Goal: Task Accomplishment & Management: Manage account settings

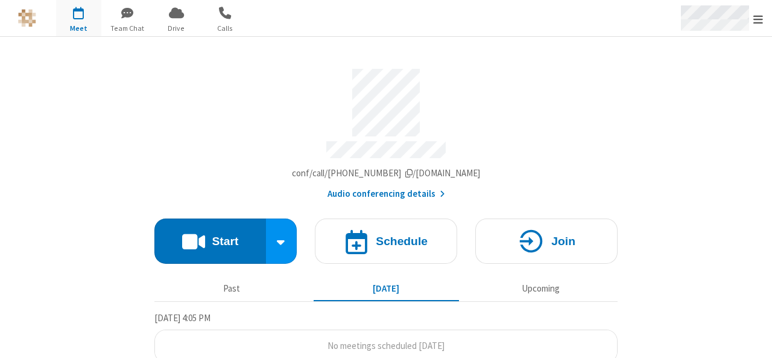
click at [759, 15] on span "Open menu" at bounding box center [759, 19] width 10 height 12
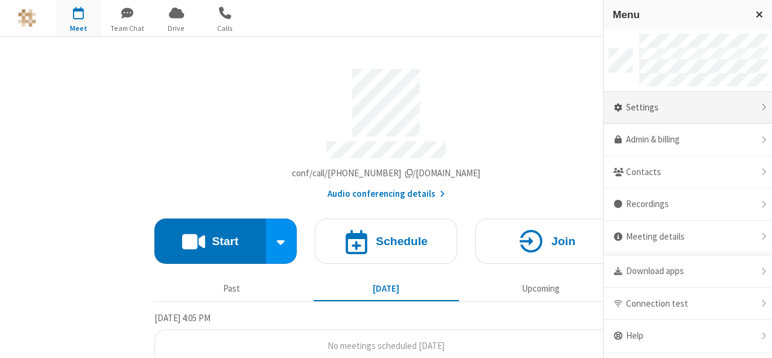
click at [686, 105] on div "Settings" at bounding box center [688, 108] width 168 height 33
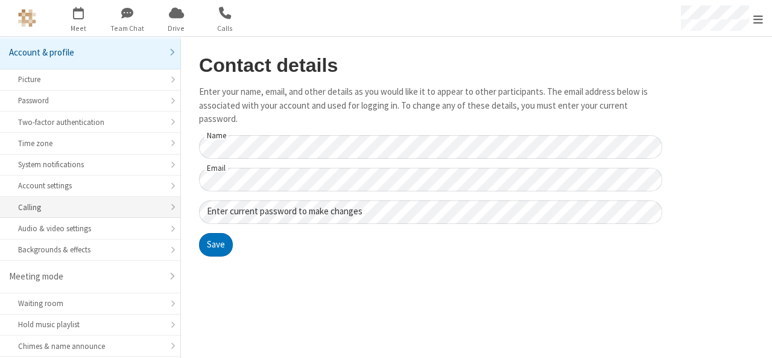
click at [22, 205] on div "Calling" at bounding box center [90, 207] width 144 height 11
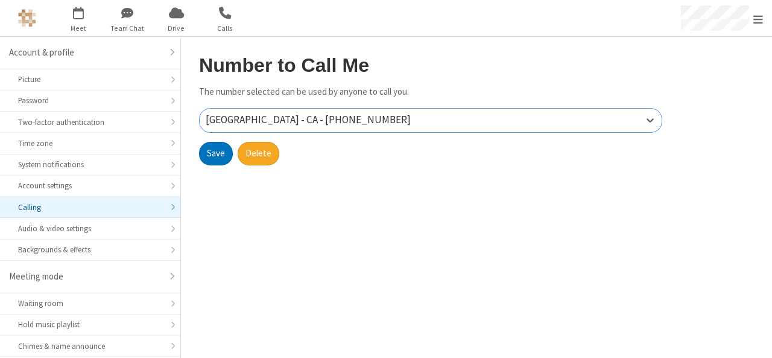
click at [369, 119] on div "Ottawa - CA - +1 613-367-5280" at bounding box center [431, 121] width 462 height 24
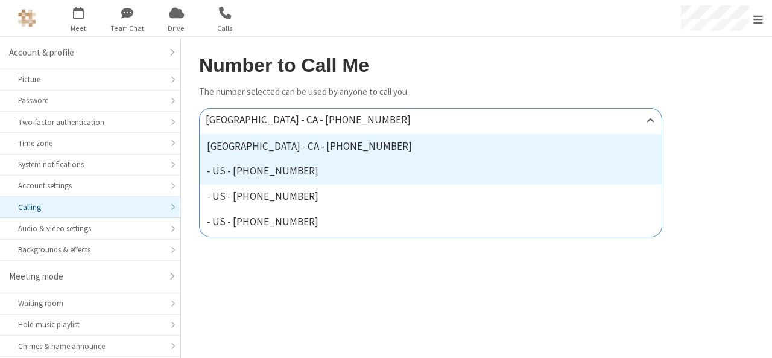
click at [311, 177] on div "- US - +1 872-336-0433" at bounding box center [431, 171] width 462 height 25
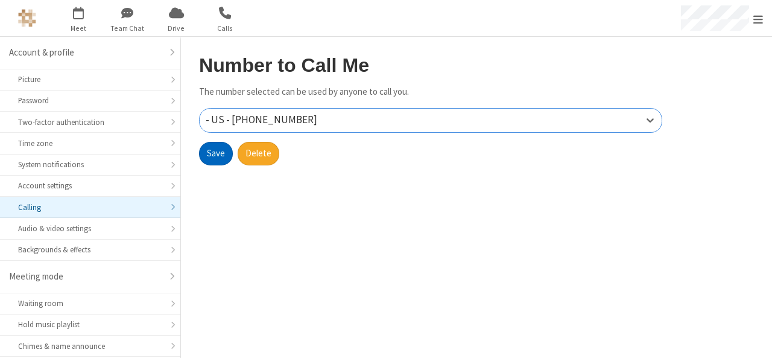
click at [212, 149] on button "Save" at bounding box center [216, 154] width 34 height 24
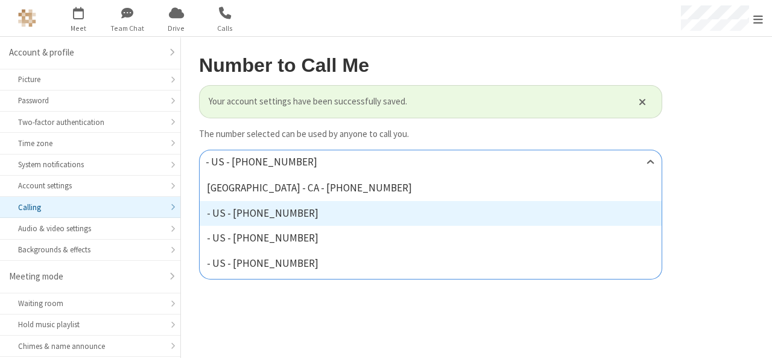
drag, startPoint x: 309, startPoint y: 157, endPoint x: 258, endPoint y: 158, distance: 50.7
click at [258, 158] on div "- US - +1 872-336-0433" at bounding box center [272, 162] width 132 height 16
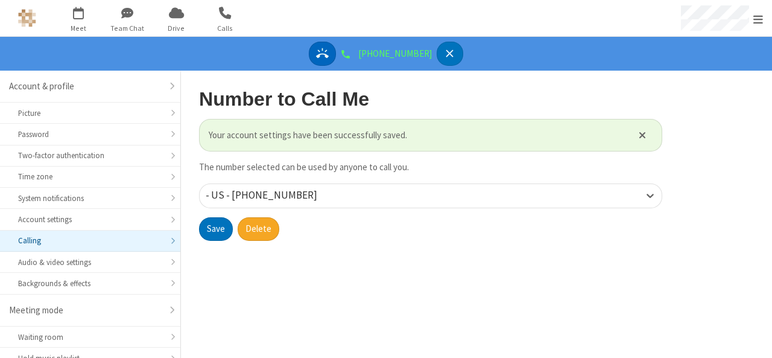
click at [329, 52] on icon "Answer" at bounding box center [322, 53] width 13 height 13
click at [757, 21] on span "Open menu" at bounding box center [759, 19] width 10 height 12
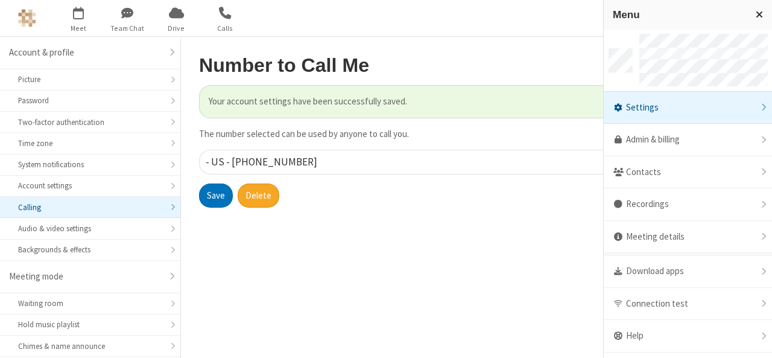
click at [342, 276] on main "Number to Call Me Your account settings have been successfully saved. The numbe…" at bounding box center [476, 197] width 591 height 321
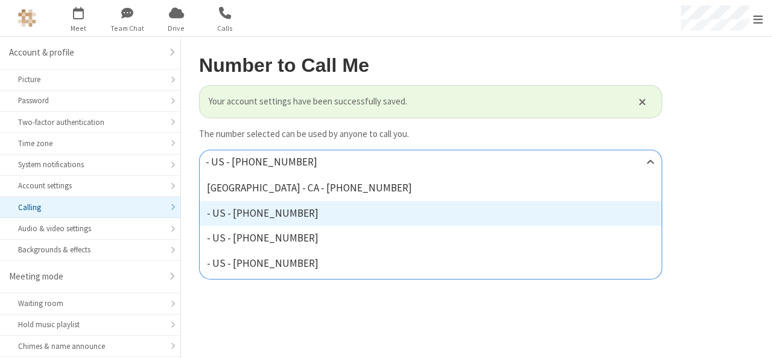
click at [343, 173] on div "option - US - +1 872-336-0433, selected. option - US - +1 872-336-0433 focused,…" at bounding box center [430, 162] width 463 height 24
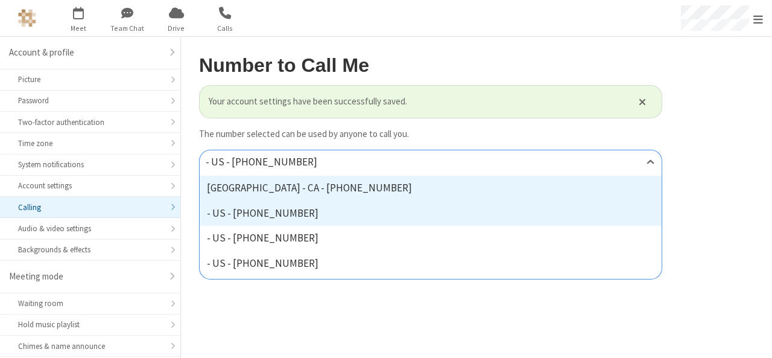
click at [326, 185] on div "Ottawa - CA - +1 613-367-5280" at bounding box center [431, 188] width 462 height 25
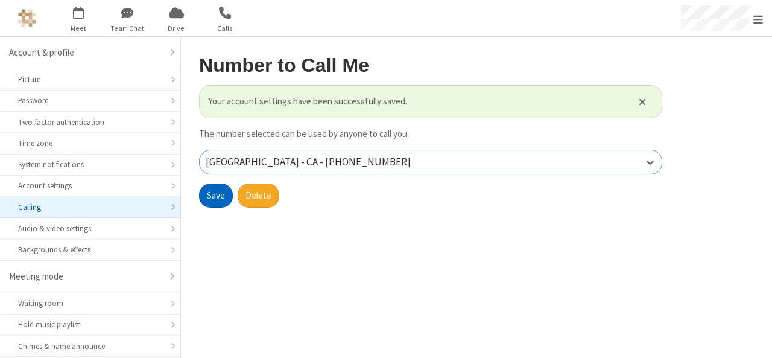
click at [218, 194] on button "Save" at bounding box center [216, 195] width 34 height 24
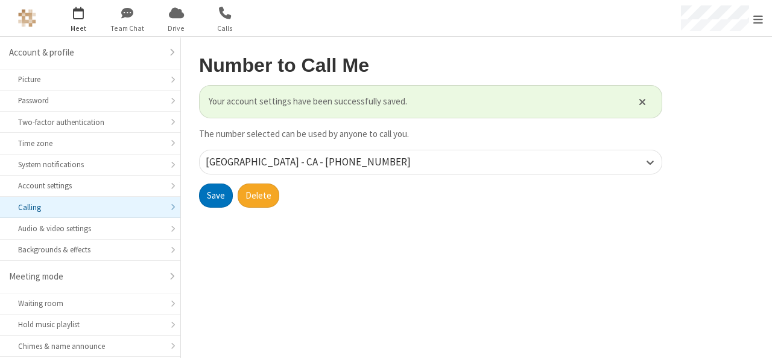
click at [85, 19] on span "button" at bounding box center [78, 12] width 45 height 21
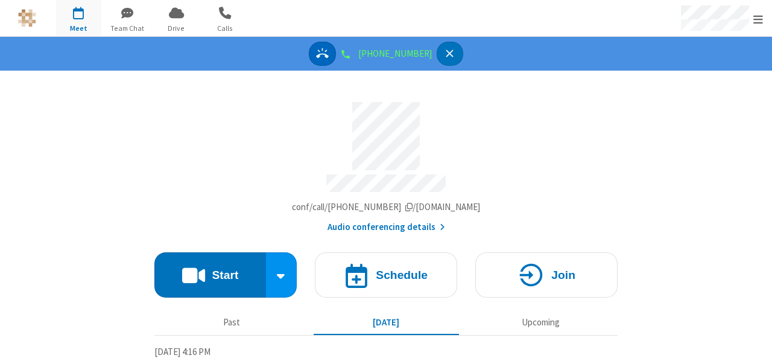
click at [329, 49] on icon "Answer" at bounding box center [322, 53] width 13 height 10
